Goal: Task Accomplishment & Management: Manage account settings

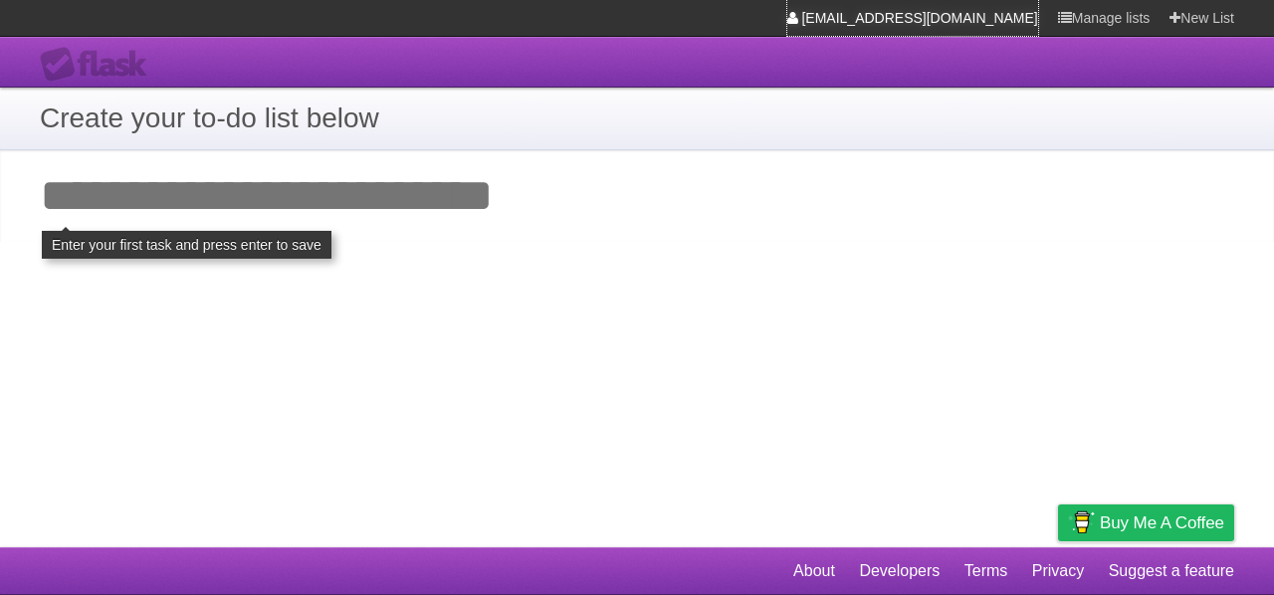
click at [1006, 10] on link "[EMAIL_ADDRESS][DOMAIN_NAME]" at bounding box center [912, 18] width 251 height 36
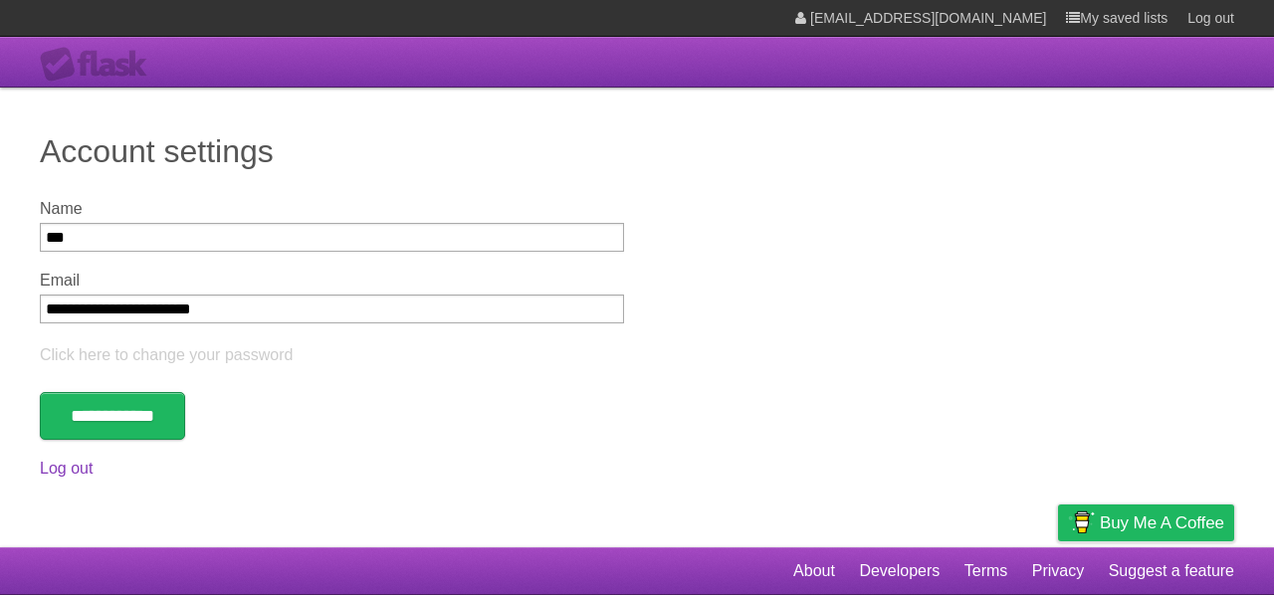
click at [1051, 10] on div "[EMAIL_ADDRESS][DOMAIN_NAME] My saved lists Log out" at bounding box center [1004, 18] width 459 height 36
click at [1069, 13] on icon at bounding box center [1073, 18] width 14 height 16
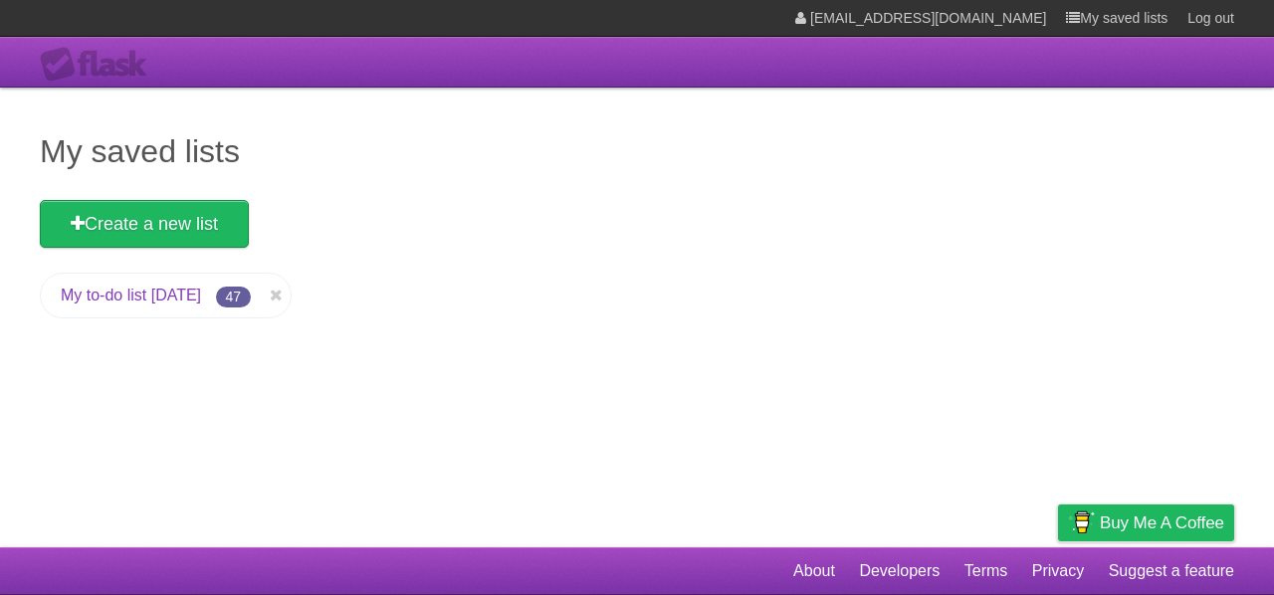
click at [164, 304] on link "My to-do list [DATE]" at bounding box center [131, 295] width 140 height 17
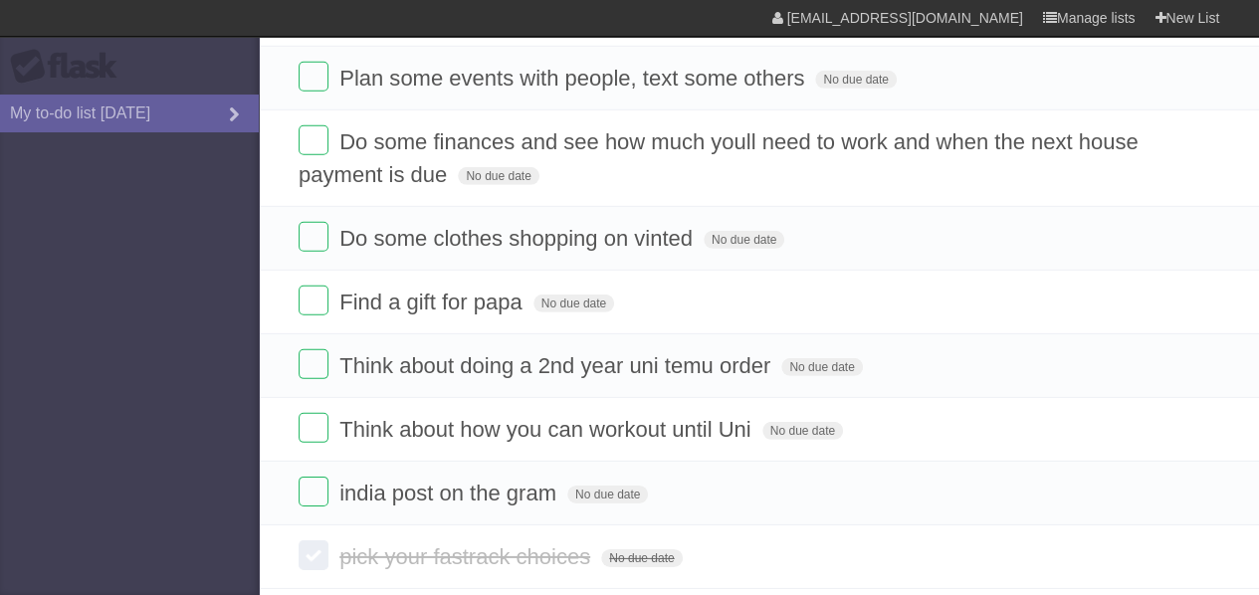
scroll to position [2812, 0]
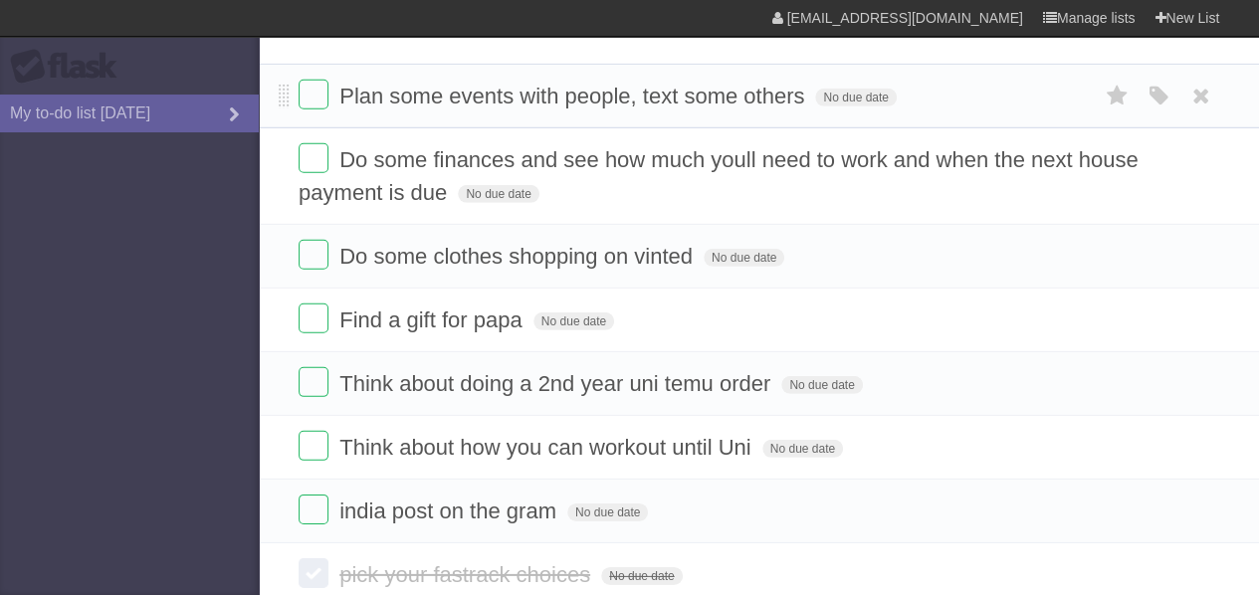
click at [929, 64] on li "Plan some events with people, text some others No due date White Red Blue Green…" at bounding box center [759, 96] width 1000 height 65
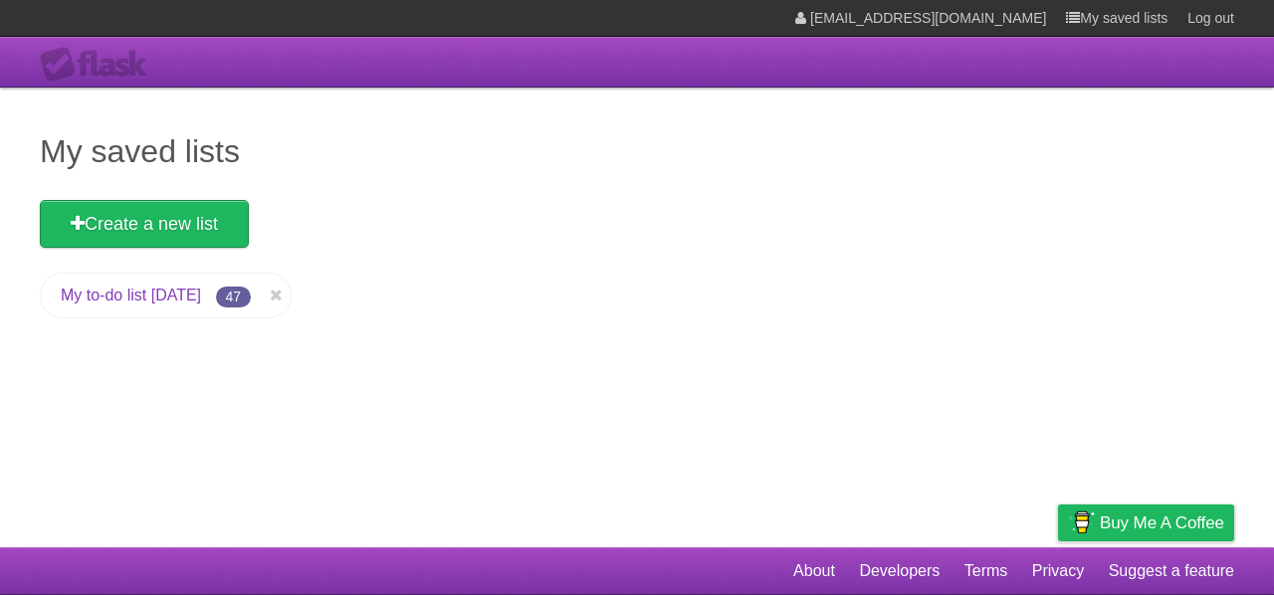
click at [173, 298] on link "My to-do list [DATE]" at bounding box center [131, 295] width 140 height 17
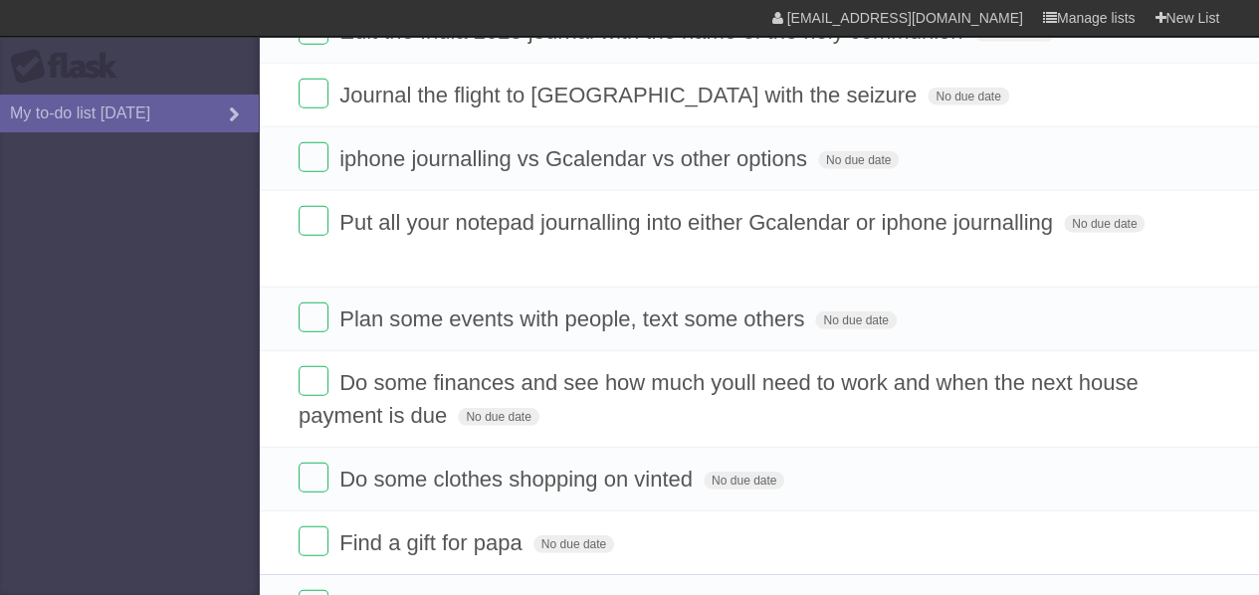
scroll to position [2587, 0]
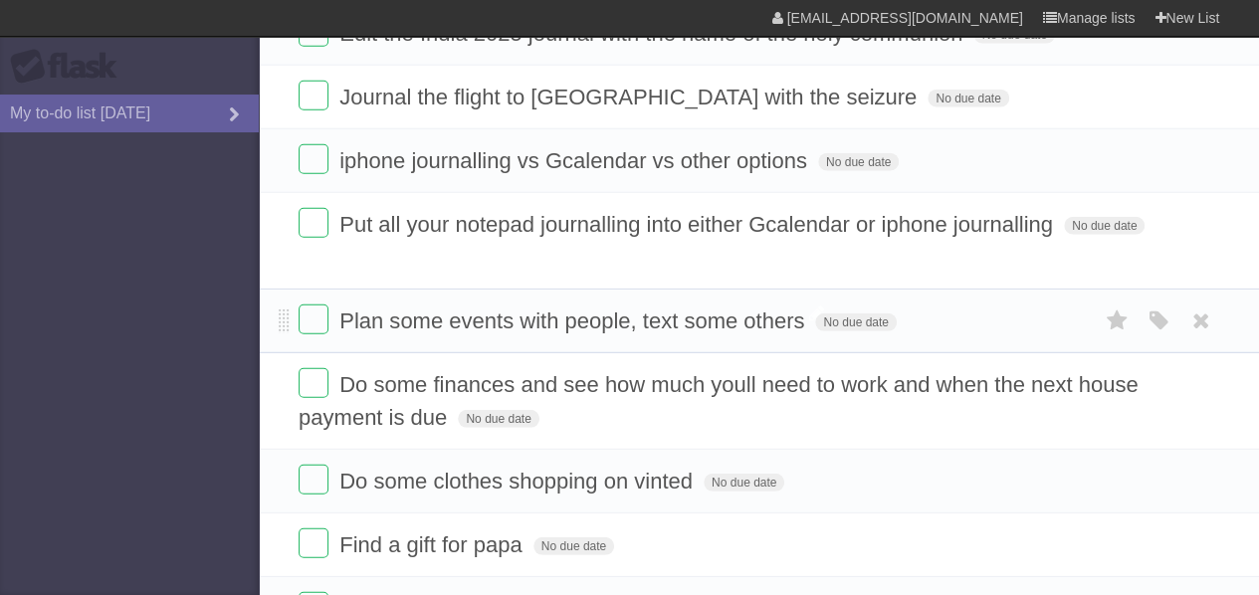
click at [436, 308] on span "Plan some events with people, text some others" at bounding box center [574, 320] width 470 height 25
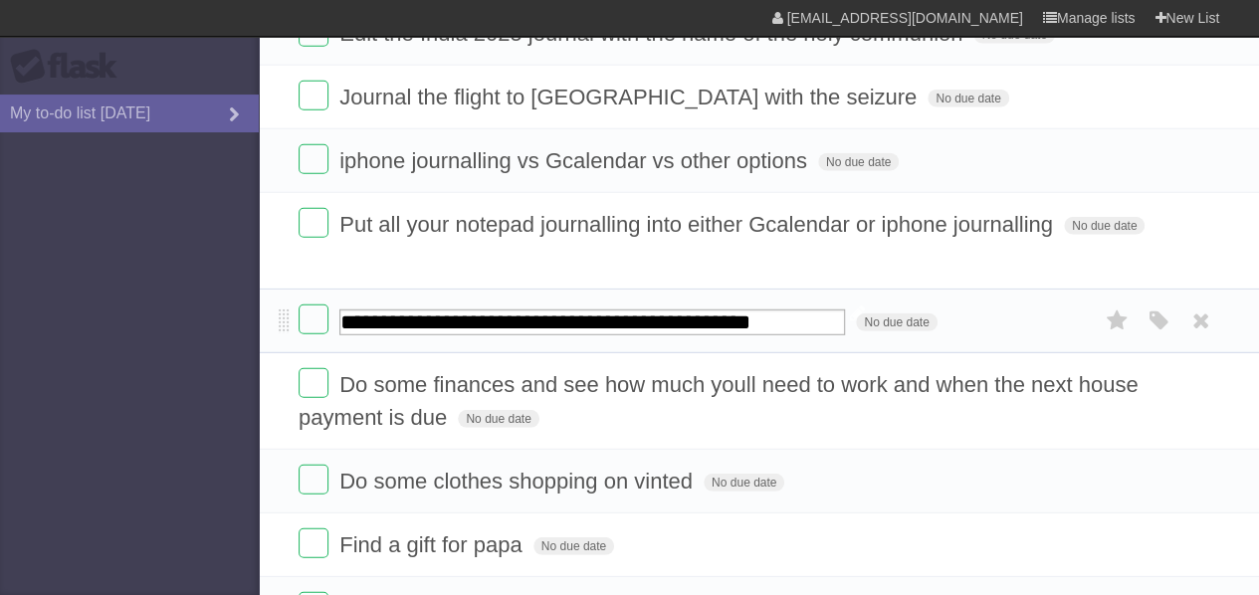
click at [436, 309] on input "**********" at bounding box center [592, 322] width 506 height 26
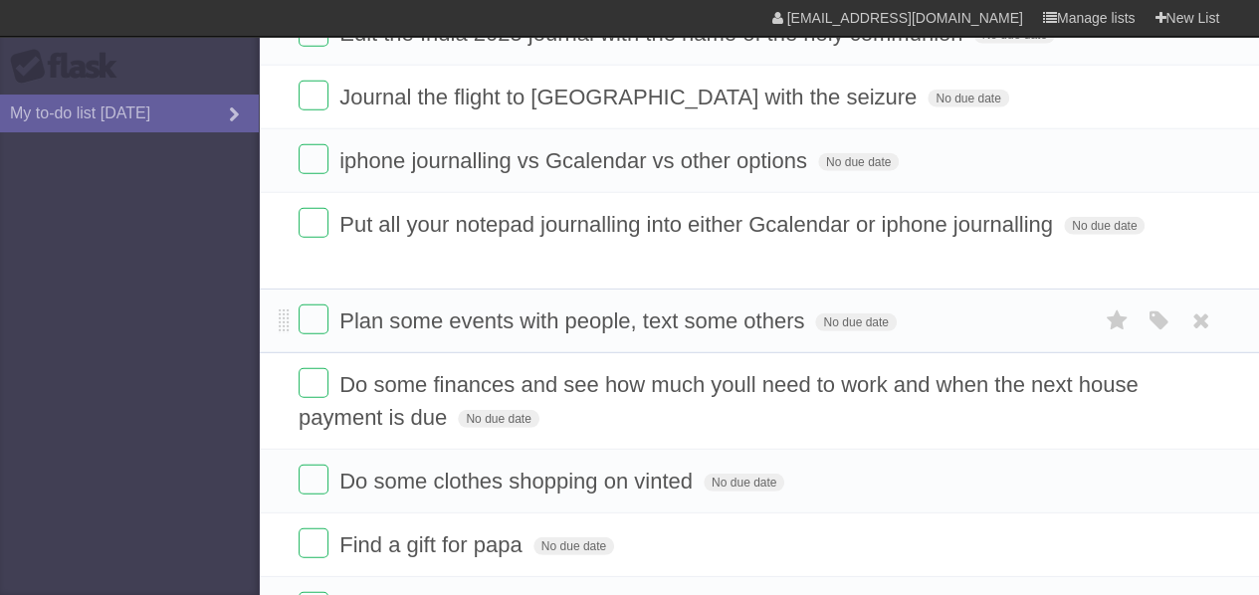
click at [543, 311] on li "Plan some events with people, text some others No due date White Red Blue Green…" at bounding box center [759, 321] width 1000 height 65
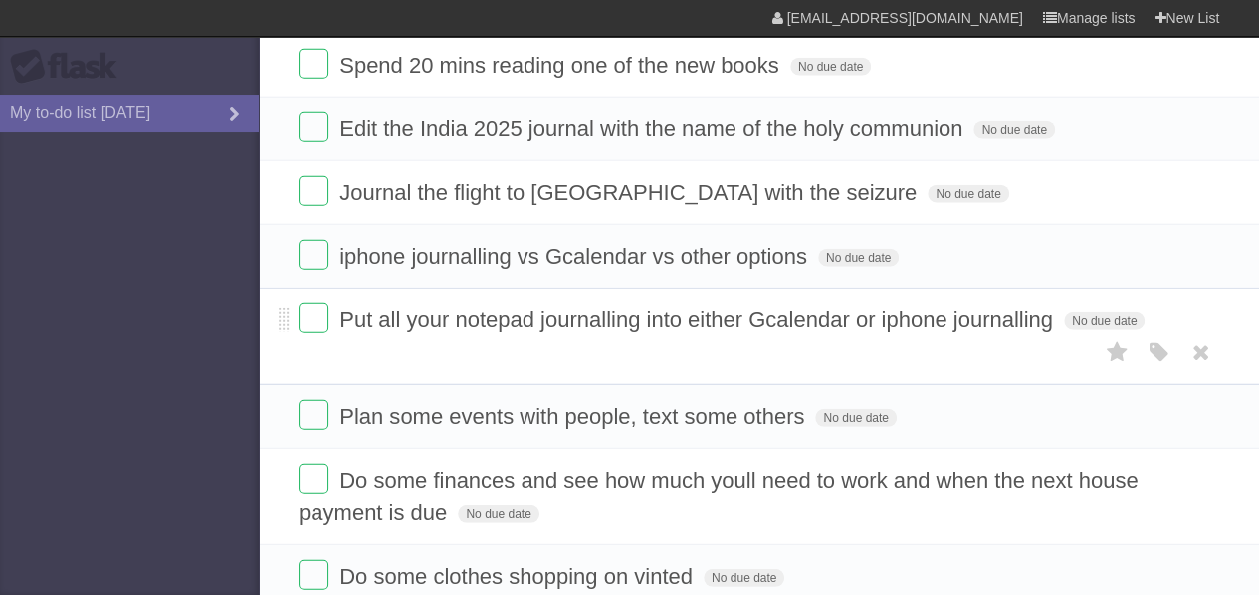
scroll to position [2490, 0]
click at [481, 246] on form "iphone journalling vs Gcalendar vs other options No due date White Red Blue Gre…" at bounding box center [759, 258] width 920 height 33
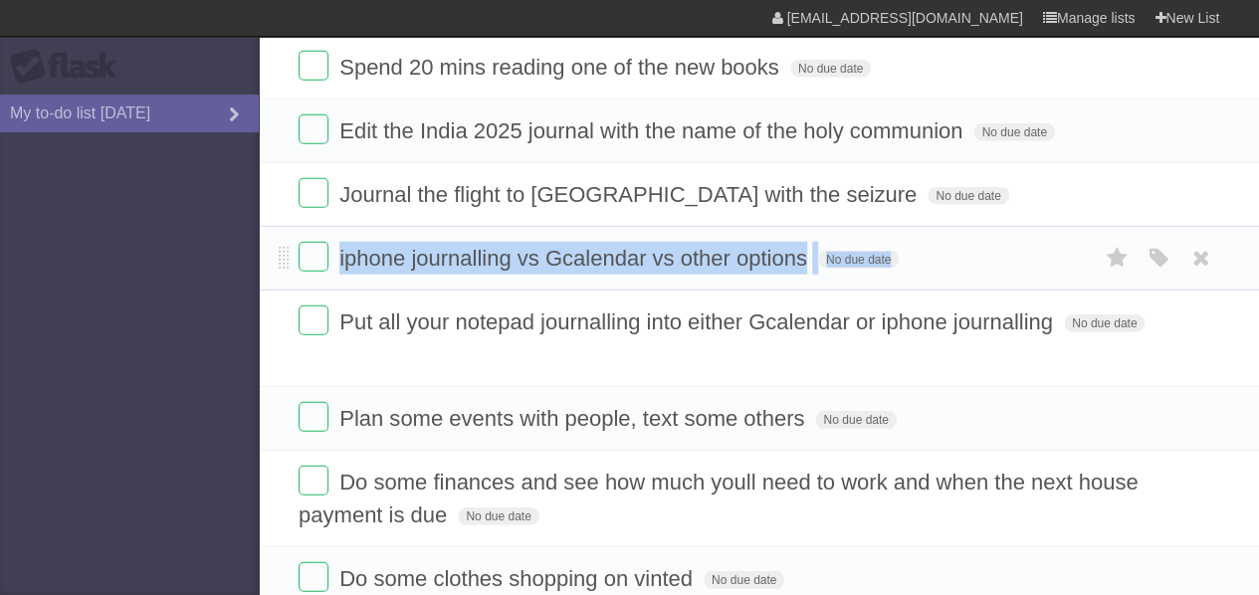
click at [481, 246] on form "iphone journalling vs Gcalendar vs other options No due date White Red Blue Gre…" at bounding box center [759, 258] width 920 height 33
click at [504, 246] on form "iphone journalling vs Gcalendar vs other options No due date White Red Blue Gre…" at bounding box center [759, 258] width 920 height 33
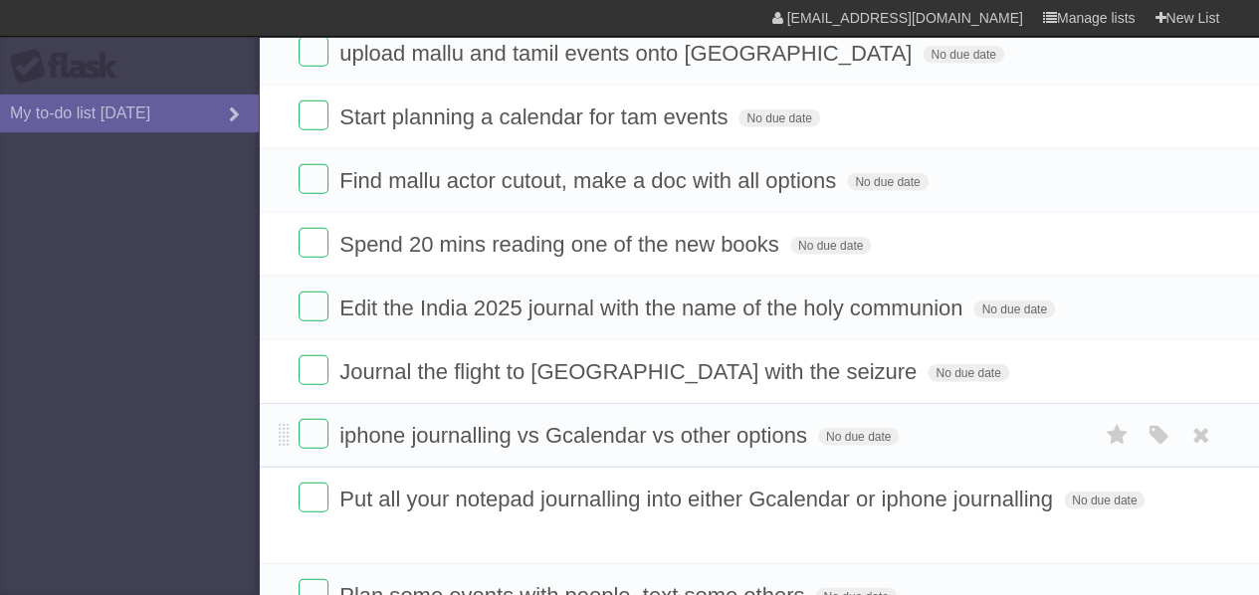
scroll to position [2307, 0]
